Goal: Communication & Community: Answer question/provide support

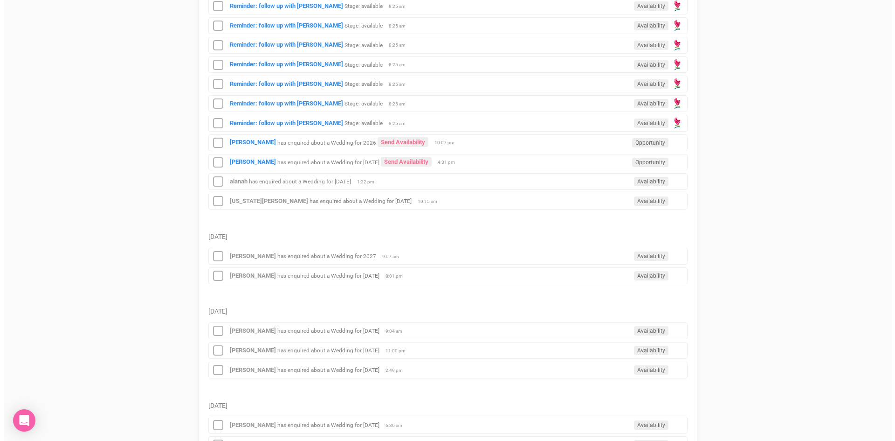
scroll to position [746, 0]
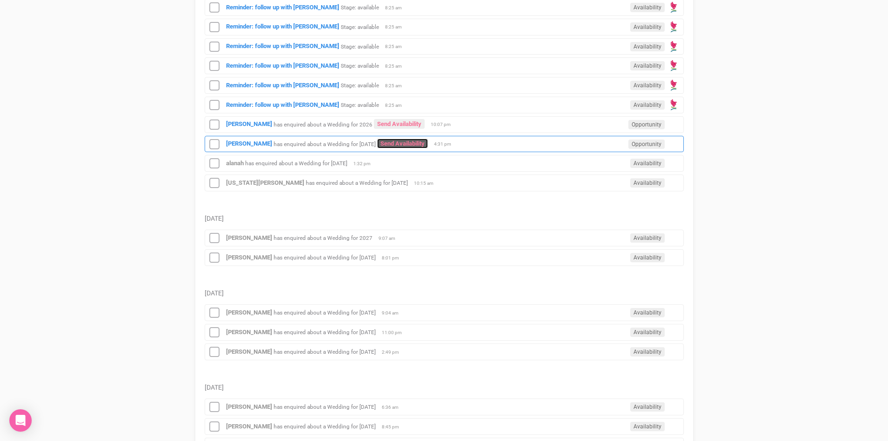
click at [424, 140] on link "Send Availability" at bounding box center [402, 143] width 51 height 10
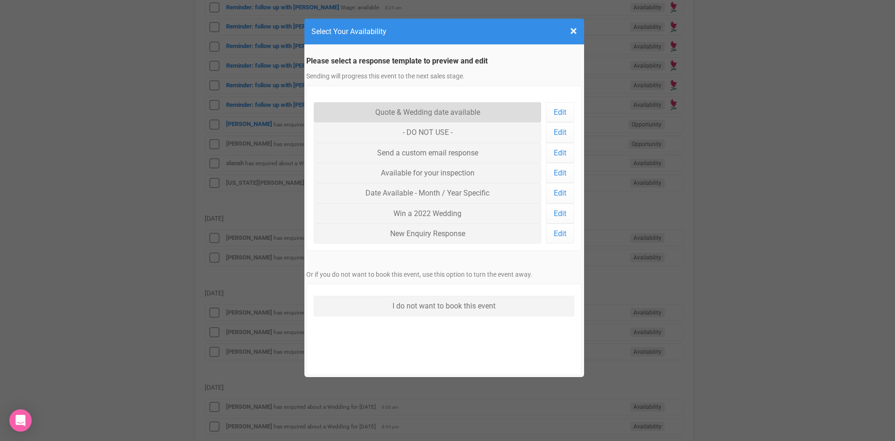
click at [415, 111] on link "Quote & Wedding date available" at bounding box center [428, 112] width 228 height 20
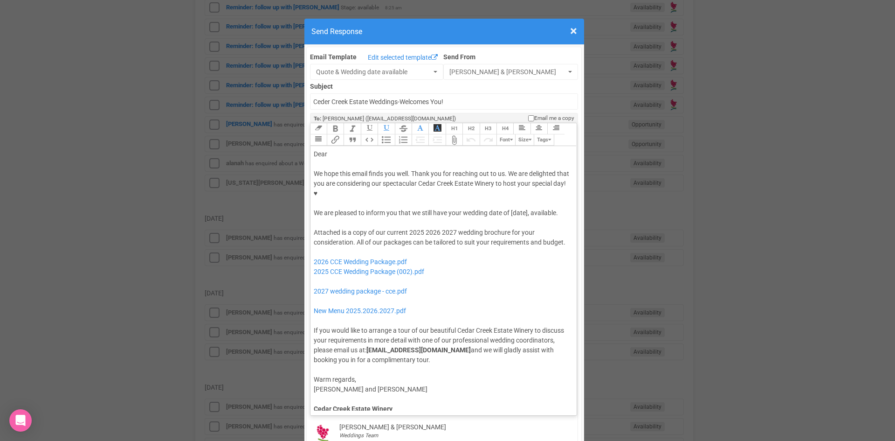
click at [509, 183] on div "We hope this email finds you well. Thank you for reaching out to us. We are del…" at bounding box center [442, 193] width 257 height 49
click at [347, 149] on div "Dear" at bounding box center [442, 154] width 257 height 10
click at [423, 228] on div "Attached is a copy of our current 2025 2026 2027 wedding brochure for your cons…" at bounding box center [442, 296] width 257 height 137
click at [509, 228] on div "Attached is a copy of our current 2026 wedding brochure for your consideration.…" at bounding box center [442, 296] width 257 height 137
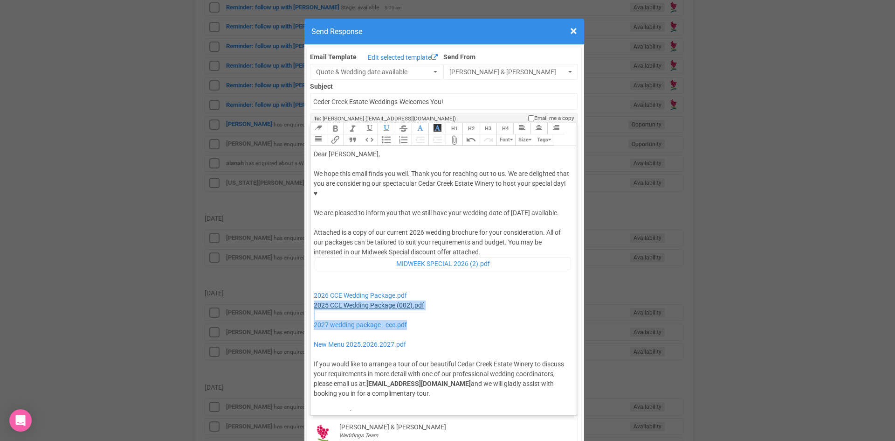
drag, startPoint x: 409, startPoint y: 307, endPoint x: 311, endPoint y: 287, distance: 100.9
click at [314, 287] on div "Attached is a copy of our current 2026 wedding brochure for your consideration.…" at bounding box center [442, 313] width 257 height 170
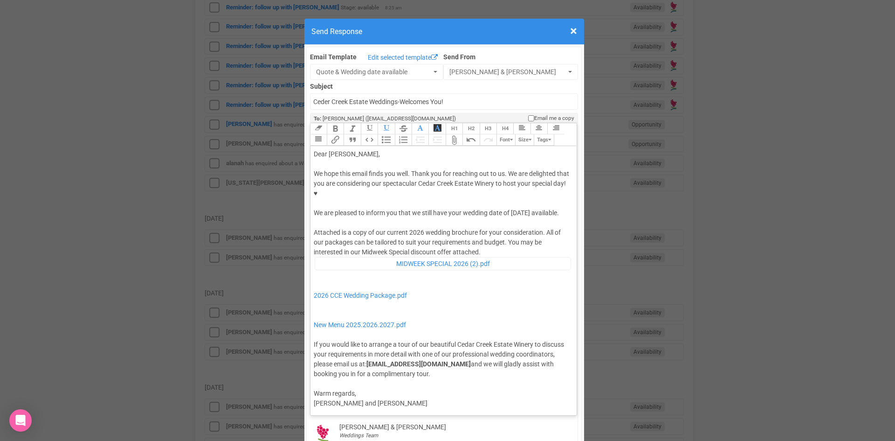
type trix-editor "<lor>Ipsu Dolors,</ame><con><adipis>&elit;</seddoe></tem><inc>Ut labo etdo magn…"
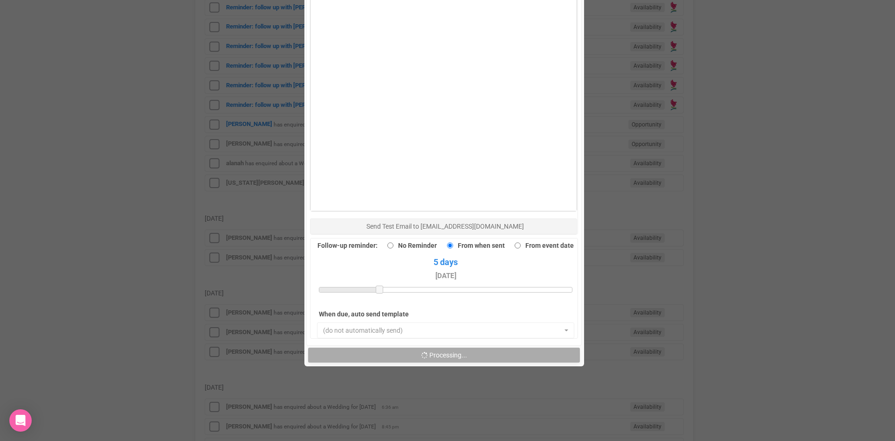
scroll to position [606, 0]
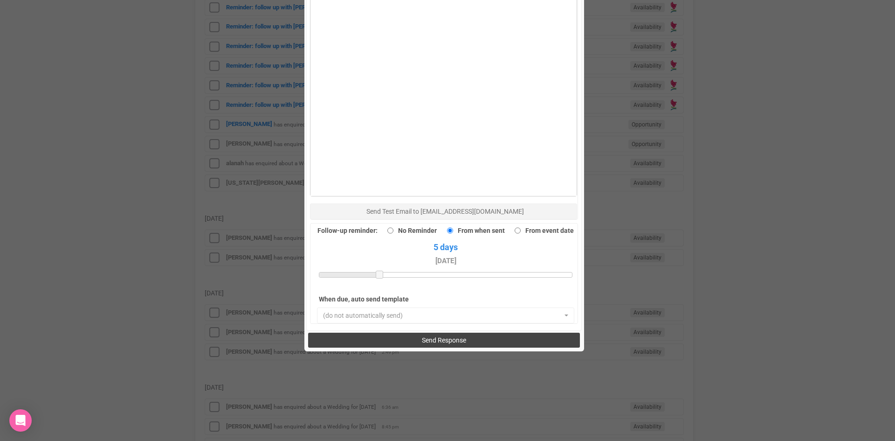
click at [437, 336] on span "Send Response" at bounding box center [444, 339] width 44 height 7
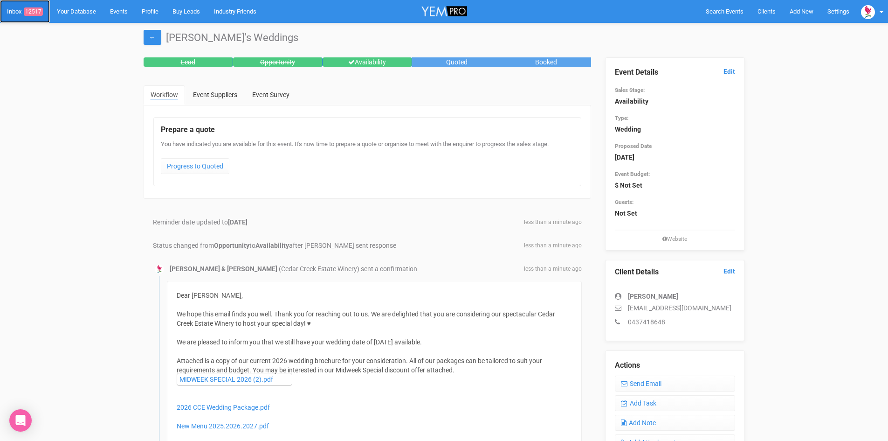
click at [36, 7] on span "12517" at bounding box center [33, 11] width 19 height 8
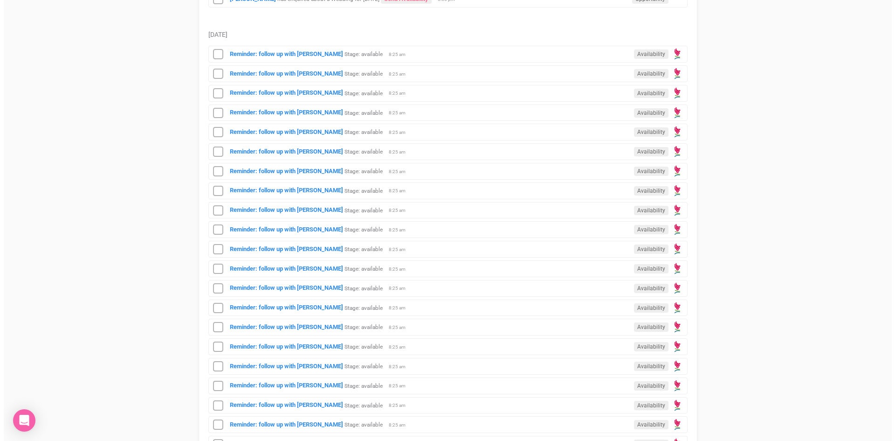
scroll to position [513, 0]
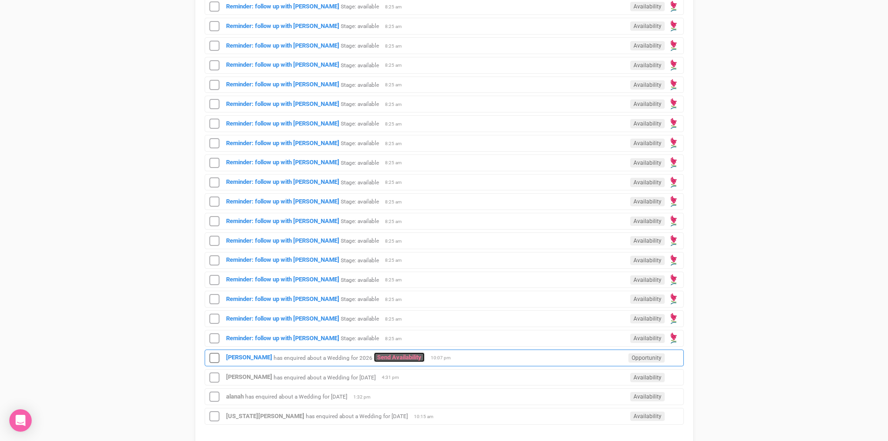
click at [385, 353] on link "Send Availability" at bounding box center [399, 357] width 51 height 10
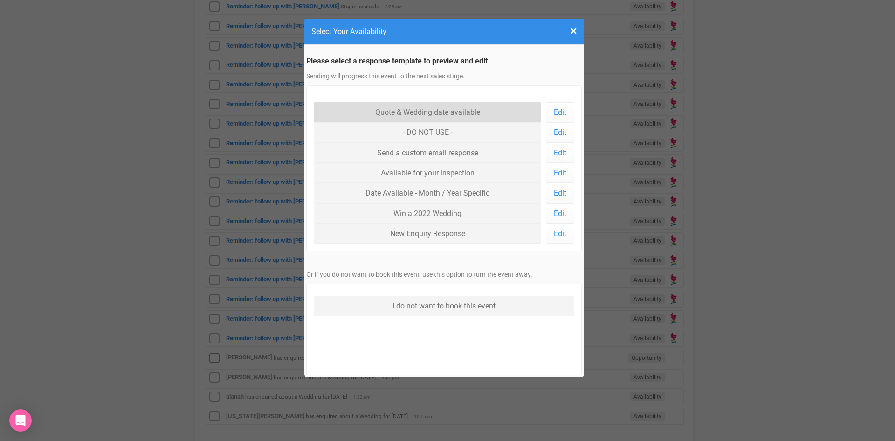
click at [437, 108] on link "Quote & Wedding date available" at bounding box center [428, 112] width 228 height 20
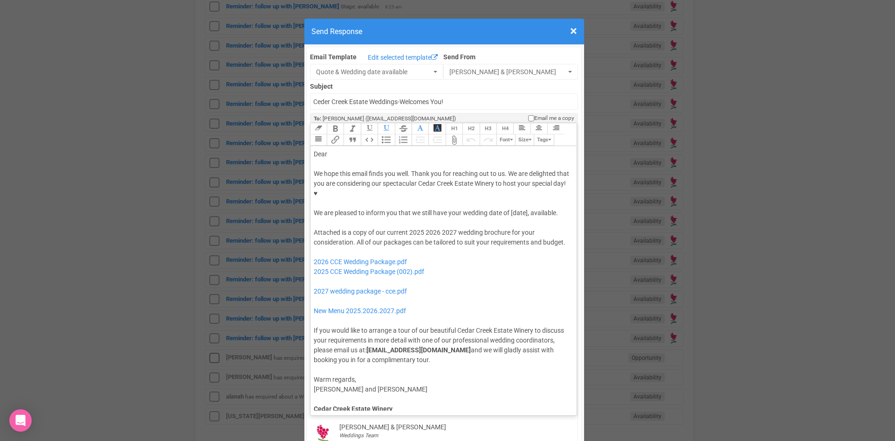
click at [335, 149] on div "Dear" at bounding box center [442, 154] width 257 height 10
click at [445, 182] on div "We hope this email finds you well. Thank you for reaching out to us. We are del…" at bounding box center [442, 193] width 257 height 49
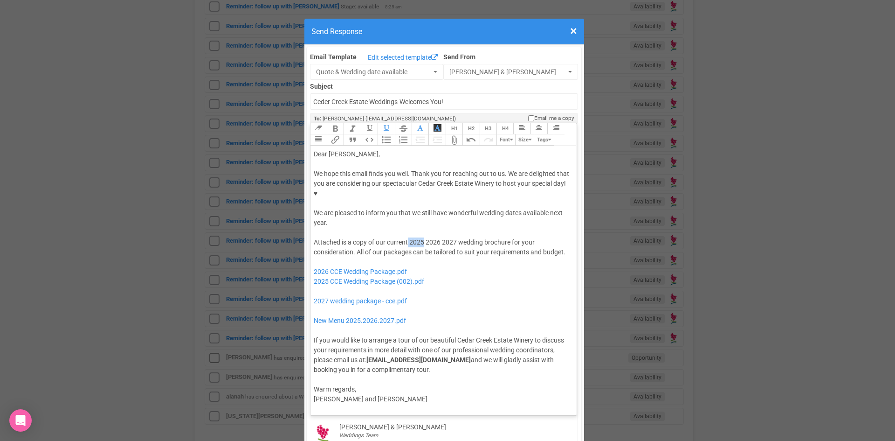
drag, startPoint x: 421, startPoint y: 211, endPoint x: 405, endPoint y: 212, distance: 16.8
click at [405, 237] on div "Attached is a copy of our current 2025 2026 2027 wedding brochure for your cons…" at bounding box center [442, 305] width 257 height 137
click at [439, 237] on div "Attached is a copy of our current 2026 2027 wedding brochure for your considera…" at bounding box center [442, 305] width 257 height 137
click at [507, 237] on div "Attached is a copy of our current 2026 wedding brochure for your consideration.…" at bounding box center [442, 305] width 257 height 137
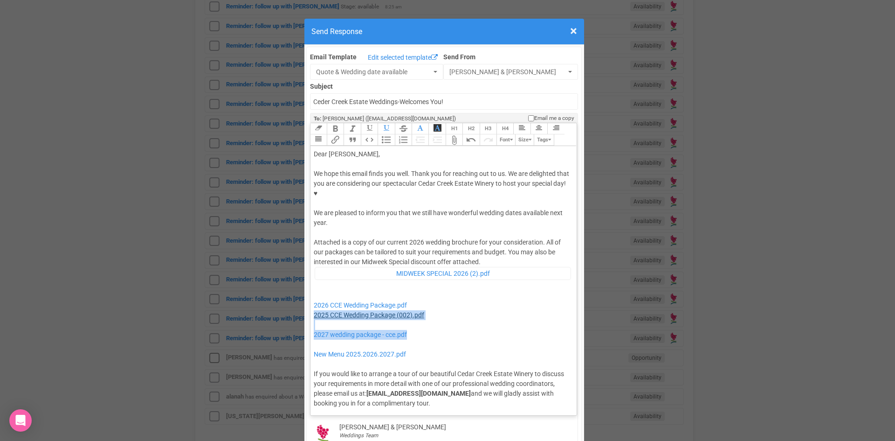
drag, startPoint x: 411, startPoint y: 306, endPoint x: 311, endPoint y: 283, distance: 101.8
click at [314, 283] on div "Attached is a copy of our current 2026 wedding brochure for your consideration.…" at bounding box center [442, 322] width 257 height 170
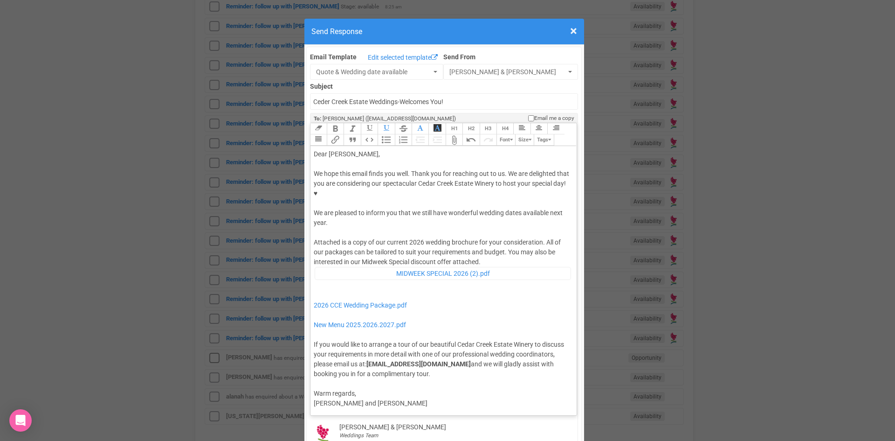
type trix-editor "<div>Dear Alicia,</div><div><strong>&nbsp;</strong></div><div>We hope this emai…"
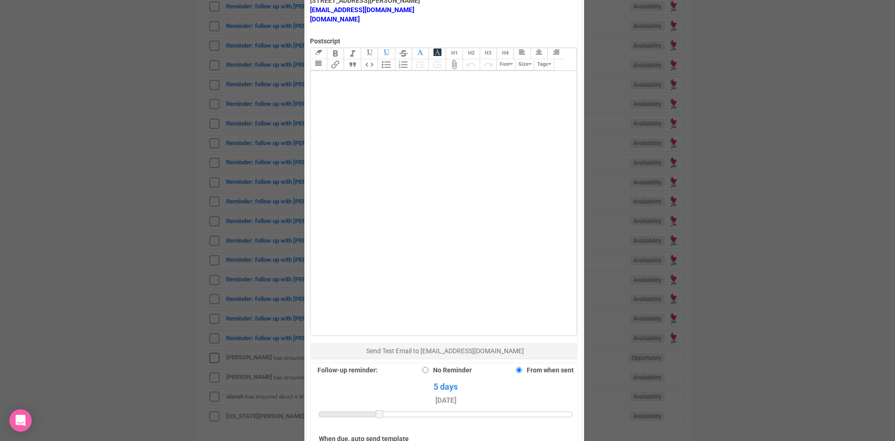
scroll to position [559, 0]
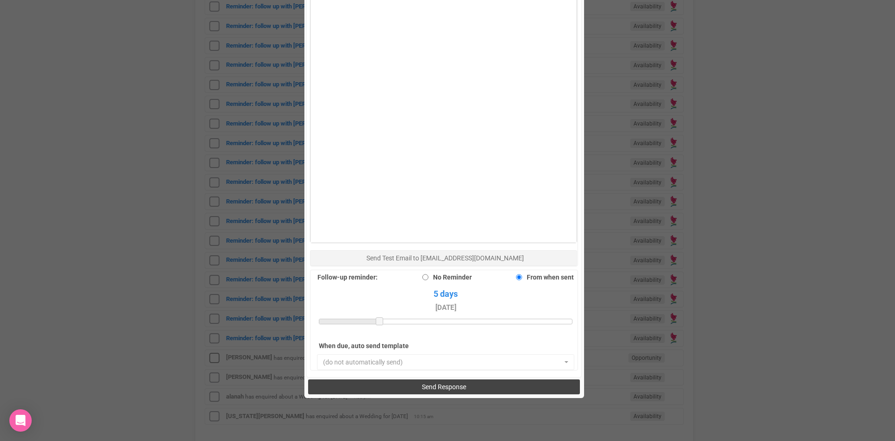
click at [463, 383] on span "Send Response" at bounding box center [444, 386] width 44 height 7
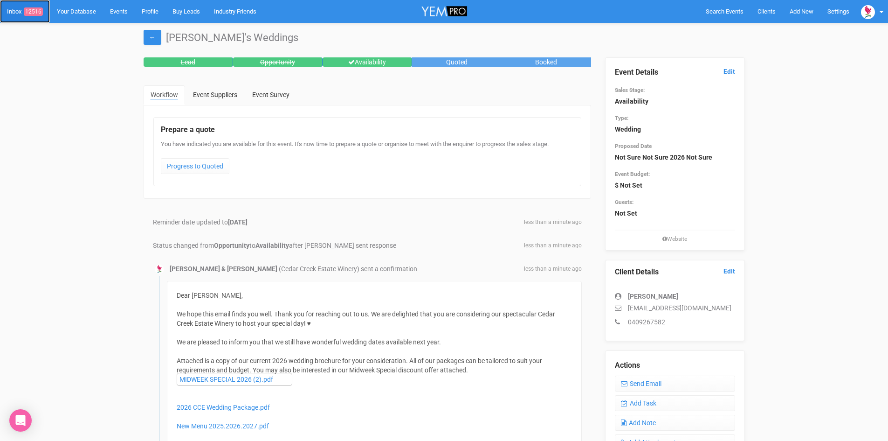
click at [36, 8] on span "12516" at bounding box center [33, 11] width 19 height 8
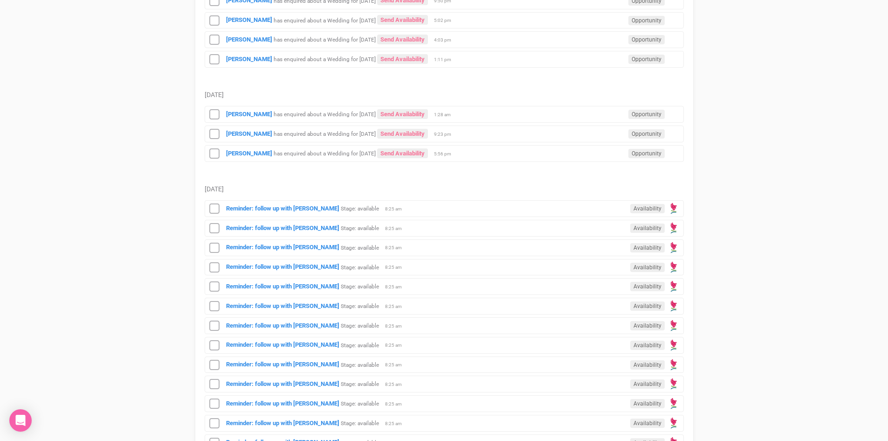
scroll to position [513, 0]
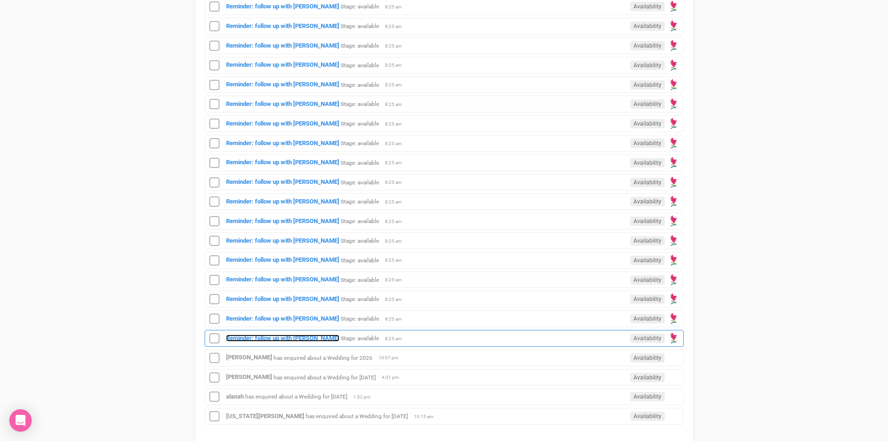
click at [273, 336] on strong "Reminder: follow up with [PERSON_NAME]" at bounding box center [282, 337] width 113 height 7
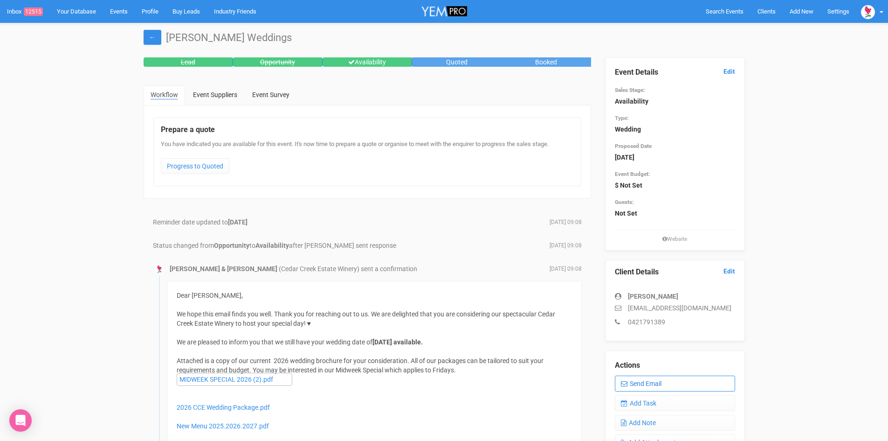
click at [659, 380] on link "Send Email" at bounding box center [675, 383] width 120 height 16
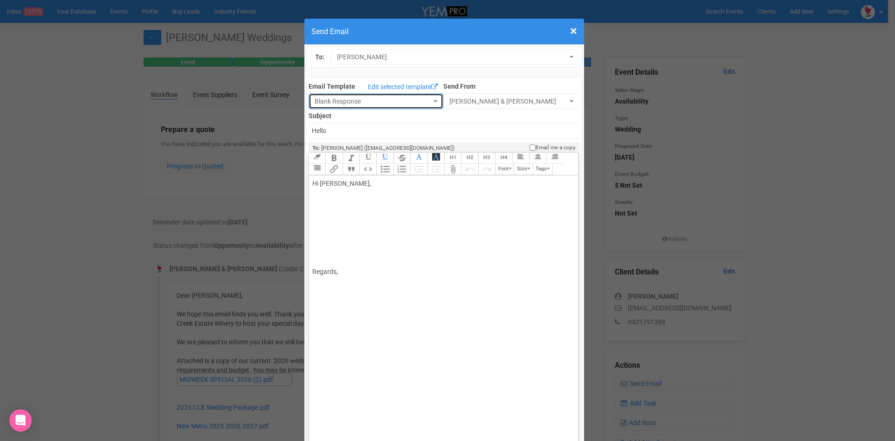
click at [425, 96] on button "Blank Response" at bounding box center [376, 101] width 135 height 16
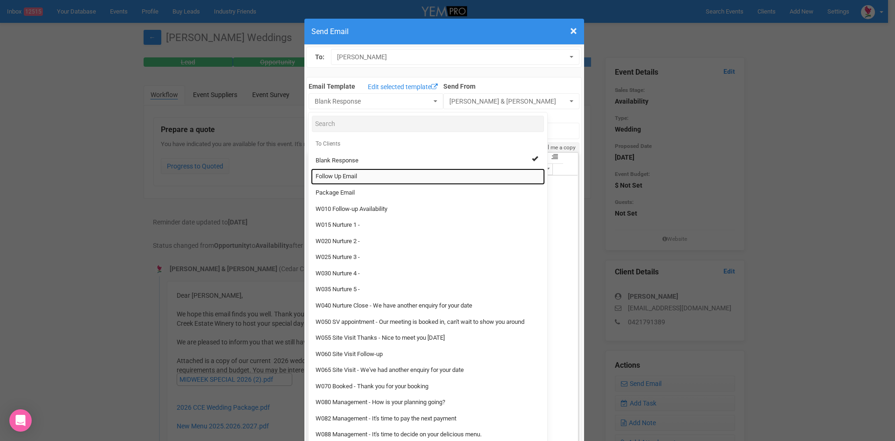
click at [322, 175] on span "Follow Up Email" at bounding box center [336, 176] width 41 height 9
select select "88639"
type input "Cedar Creek Estate - Follow Up"
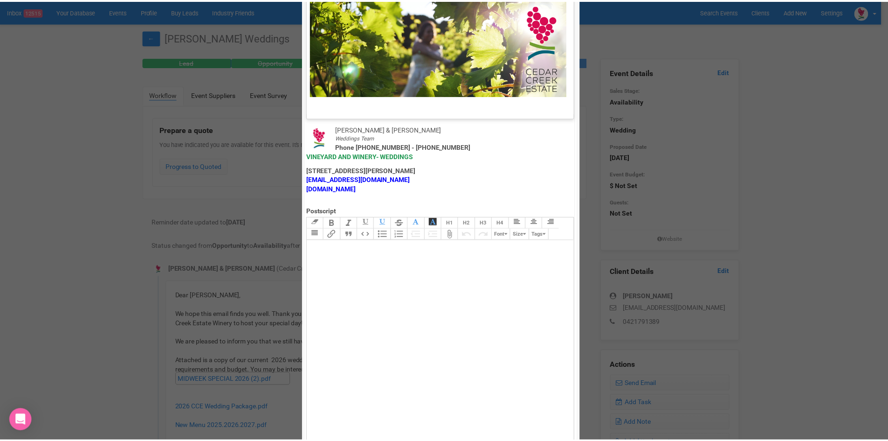
scroll to position [462, 0]
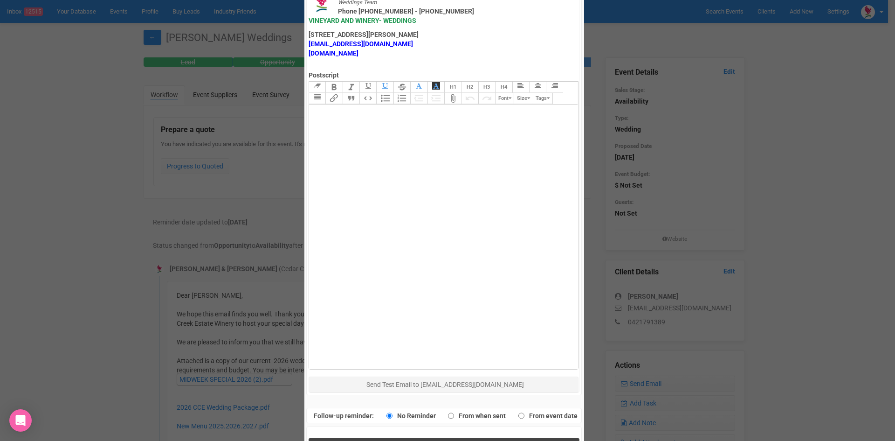
click at [425, 438] on button "Send Response" at bounding box center [444, 447] width 271 height 19
